Goal: Information Seeking & Learning: Learn about a topic

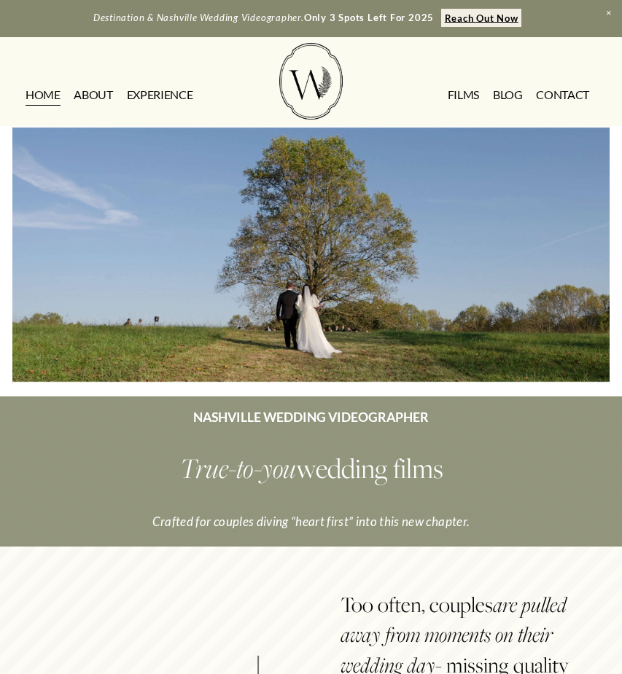
click at [468, 95] on link "FILMS" at bounding box center [463, 94] width 31 height 23
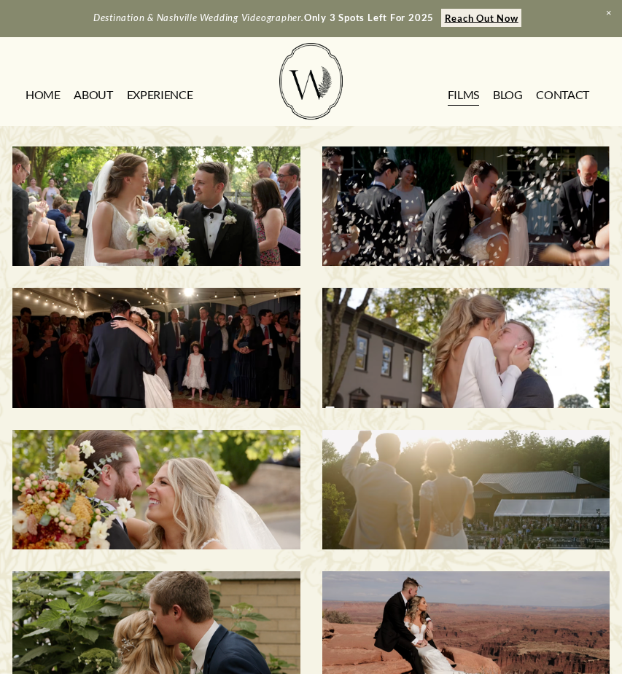
click at [176, 217] on h3 "[PERSON_NAME] & [PERSON_NAME] | [GEOGRAPHIC_DATA], [GEOGRAPHIC_DATA]" at bounding box center [156, 206] width 247 height 128
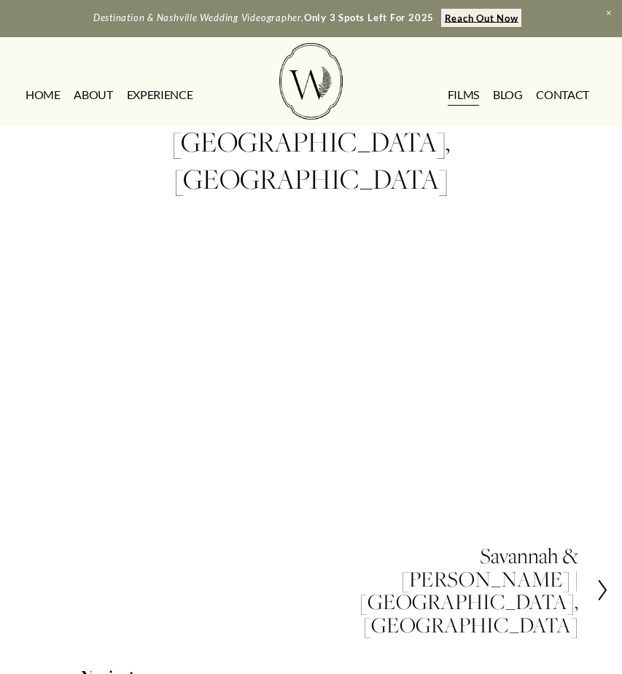
scroll to position [63, 0]
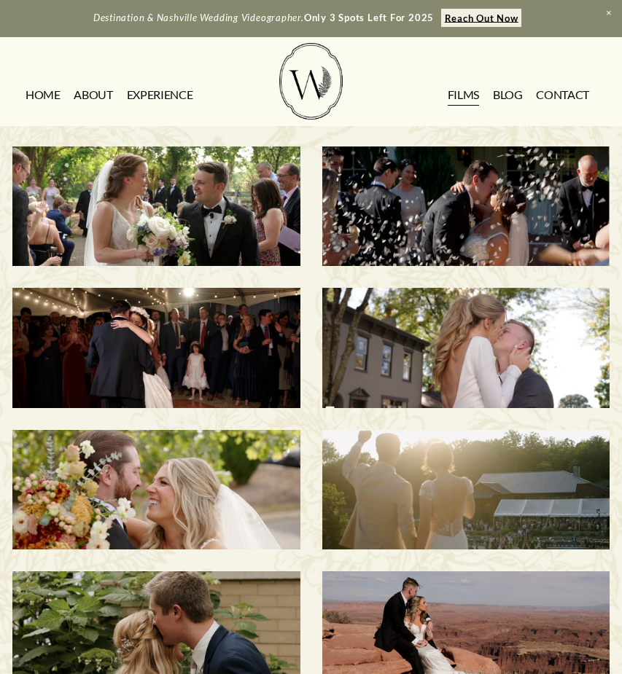
click at [50, 91] on link "HOME" at bounding box center [43, 94] width 35 height 23
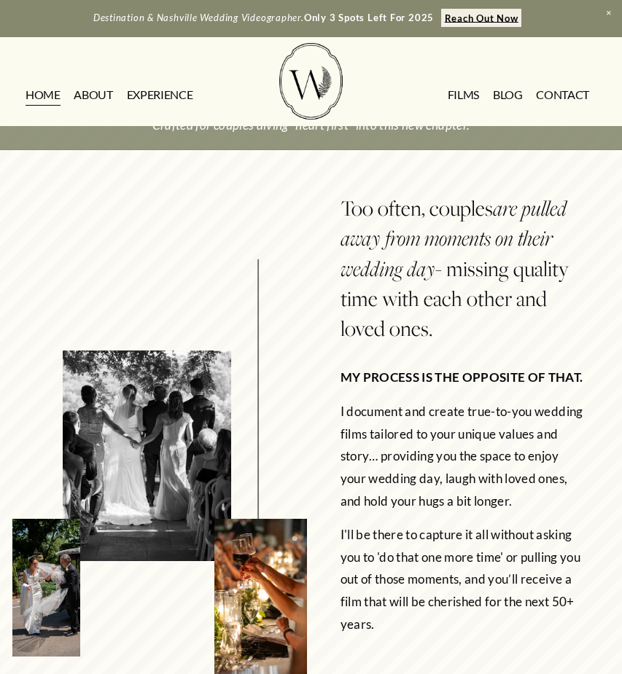
scroll to position [198, 0]
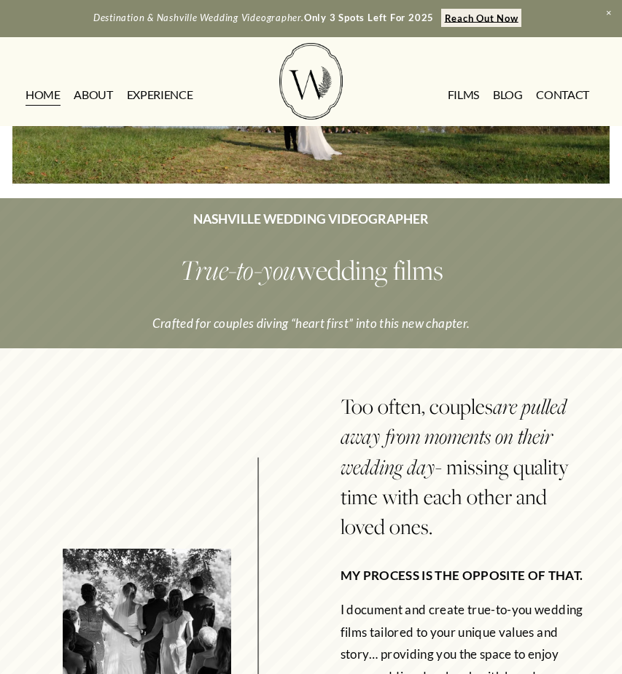
click at [464, 98] on link "FILMS" at bounding box center [463, 94] width 31 height 23
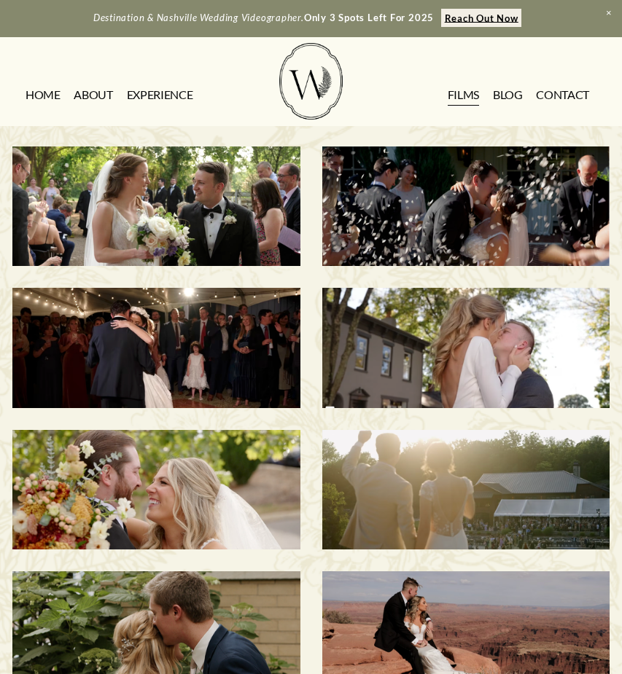
click at [462, 201] on h3 "Savannah & Tommy | Nashville, TN" at bounding box center [465, 206] width 247 height 128
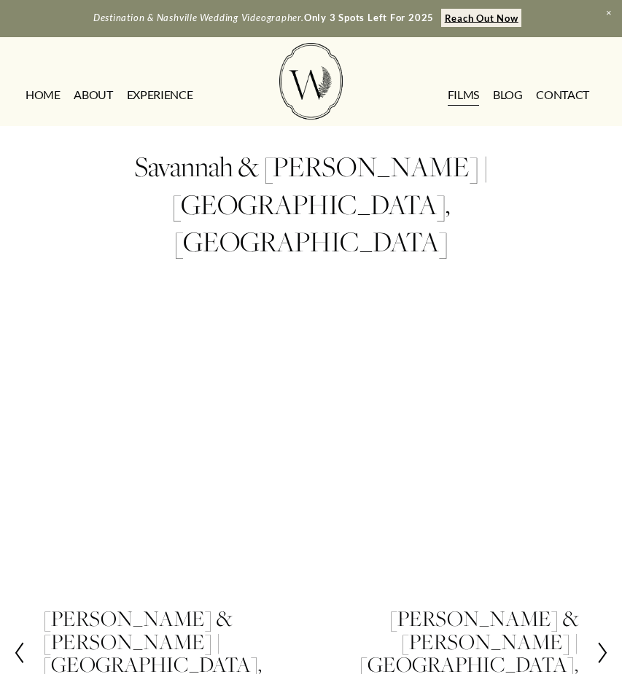
click at [570, 101] on link "CONTACT" at bounding box center [562, 94] width 53 height 23
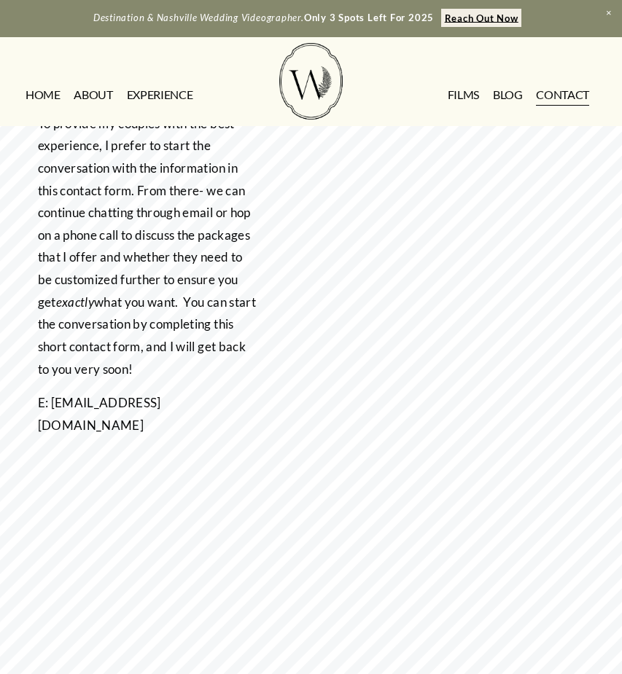
scroll to position [214, 0]
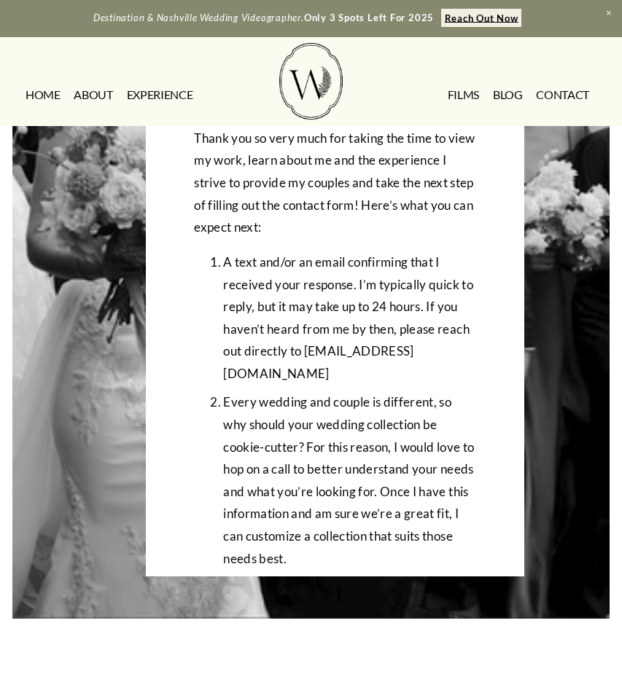
scroll to position [288, 0]
